Goal: Task Accomplishment & Management: Manage account settings

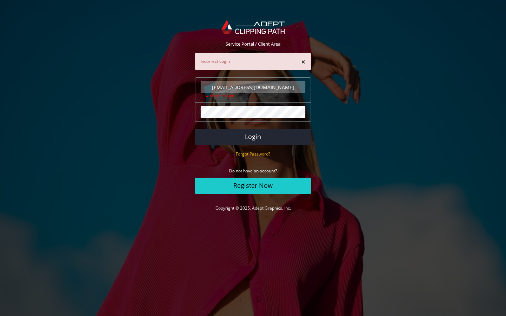
click at [253, 87] on input "[EMAIL_ADDRESS][DOMAIN_NAME]" at bounding box center [253, 87] width 105 height 12
type input "y@mailrez.com"
type input "[EMAIL_ADDRESS][DOMAIN_NAME]"
click at [195, 129] on button "Login" at bounding box center [253, 137] width 116 height 16
click at [253, 87] on input "[EMAIL_ADDRESS][DOMAIN_NAME]" at bounding box center [253, 87] width 105 height 12
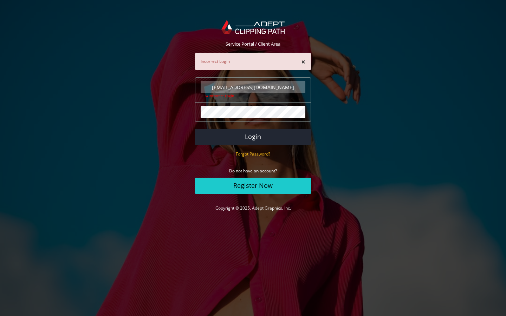
type input "y@mailrez.com"
type input "brandonfarmer75@outlook.com"
click at [195, 129] on button "Login" at bounding box center [253, 137] width 116 height 16
click at [253, 87] on input "brandonfarmer75@outlook.com" at bounding box center [253, 87] width 105 height 12
type input "5@outlook.com"
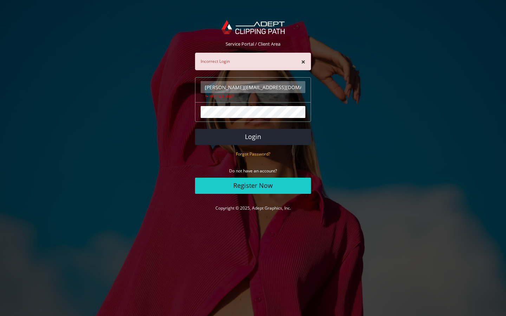
type input "[PERSON_NAME][EMAIL_ADDRESS][DOMAIN_NAME]"
click at [195, 129] on button "Login" at bounding box center [253, 137] width 116 height 16
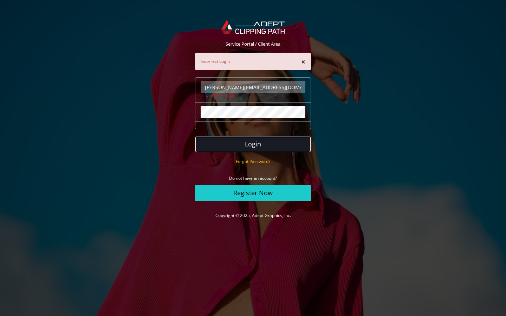
click at [253, 145] on button "Login" at bounding box center [253, 144] width 116 height 16
